Goal: Book appointment/travel/reservation

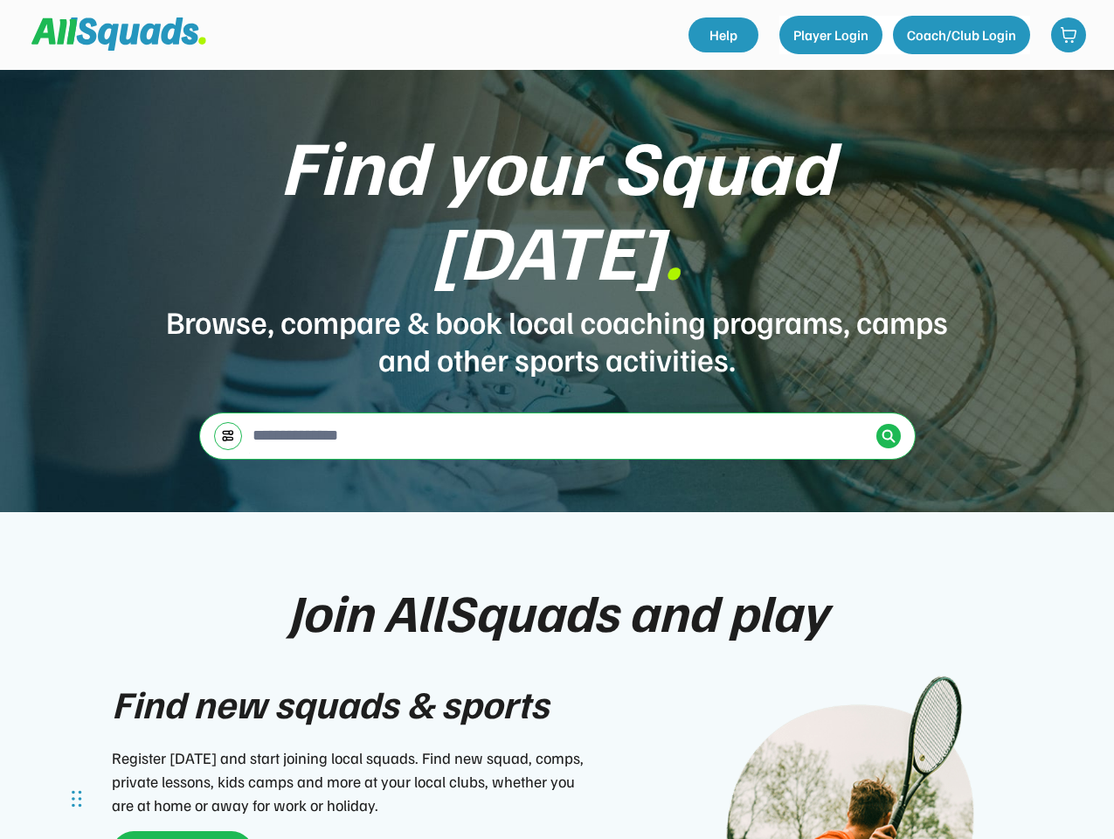
click at [556, 419] on div "Find your Squad [DATE] . Browse, compare & book local coaching programs, camps …" at bounding box center [557, 291] width 1114 height 442
click at [556, 454] on div "Find your Squad [DATE] . Browse, compare & book local coaching programs, camps …" at bounding box center [557, 291] width 1114 height 442
click at [556, 302] on div "Browse, compare & book local coaching programs, camps and other sports activiti…" at bounding box center [557, 339] width 786 height 75
click at [557, 238] on div "Find your Squad [DATE] ." at bounding box center [557, 206] width 786 height 169
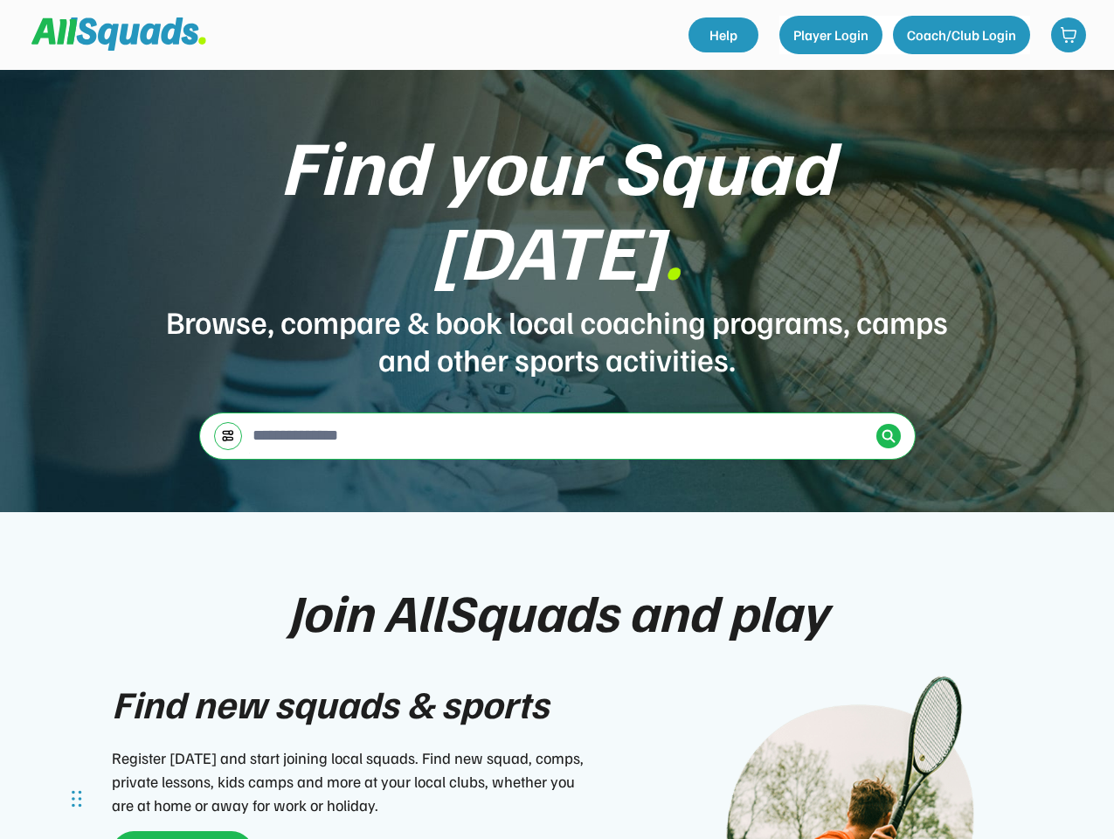
click at [556, 195] on div "Find your Squad [DATE] ." at bounding box center [557, 206] width 786 height 169
click at [557, 302] on div "Browse, compare & book local coaching programs, camps and other sports activiti…" at bounding box center [557, 339] width 786 height 75
click at [557, 418] on input "input" at bounding box center [559, 435] width 620 height 35
click at [228, 429] on img at bounding box center [228, 435] width 14 height 13
